Goal: Complete application form: Complete application form

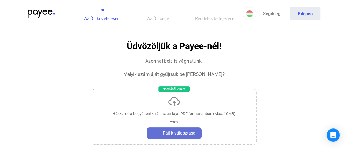
click at [177, 132] on span "Fájl kiválasztása" at bounding box center [179, 133] width 33 height 7
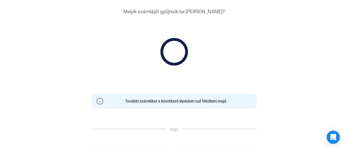
scroll to position [67, 0]
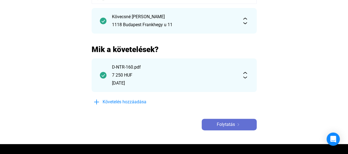
click at [230, 126] on span "Folytatás" at bounding box center [226, 124] width 18 height 7
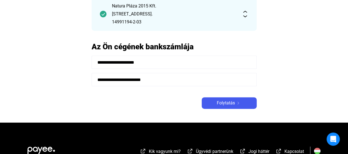
scroll to position [72, 0]
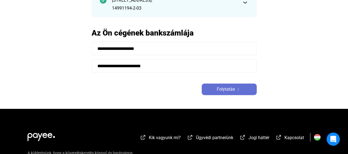
click at [231, 89] on span "Folytatás" at bounding box center [226, 89] width 18 height 7
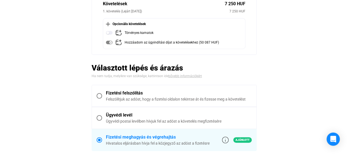
scroll to position [100, 0]
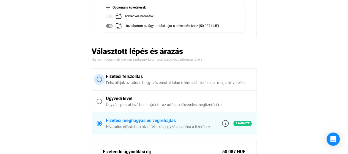
click at [100, 79] on span at bounding box center [100, 80] width 6 height 6
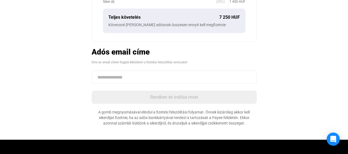
scroll to position [226, 0]
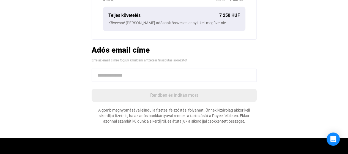
click at [183, 72] on input at bounding box center [174, 75] width 165 height 13
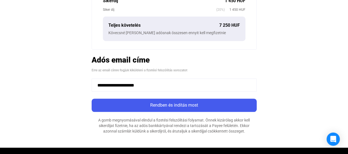
scroll to position [223, 0]
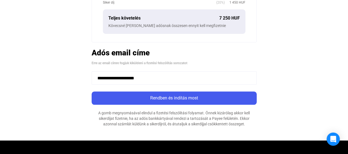
click at [107, 76] on input "**********" at bounding box center [174, 77] width 165 height 13
type input "**********"
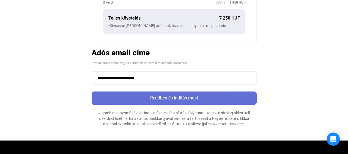
click at [178, 98] on div "Rendben és indítás most" at bounding box center [174, 98] width 162 height 7
